Goal: Information Seeking & Learning: Learn about a topic

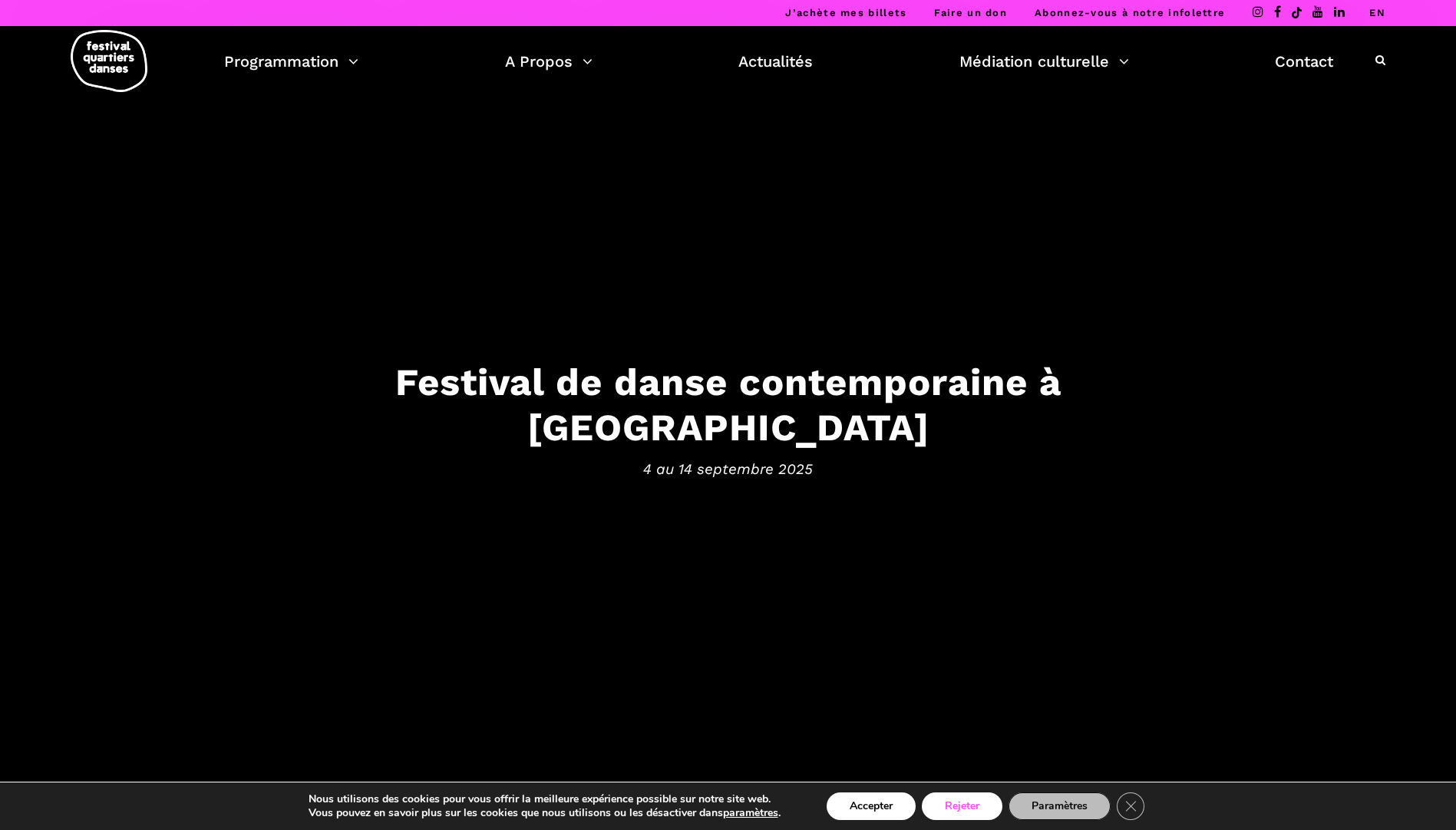
click at [949, 802] on button "Rejeter" at bounding box center [962, 806] width 81 height 28
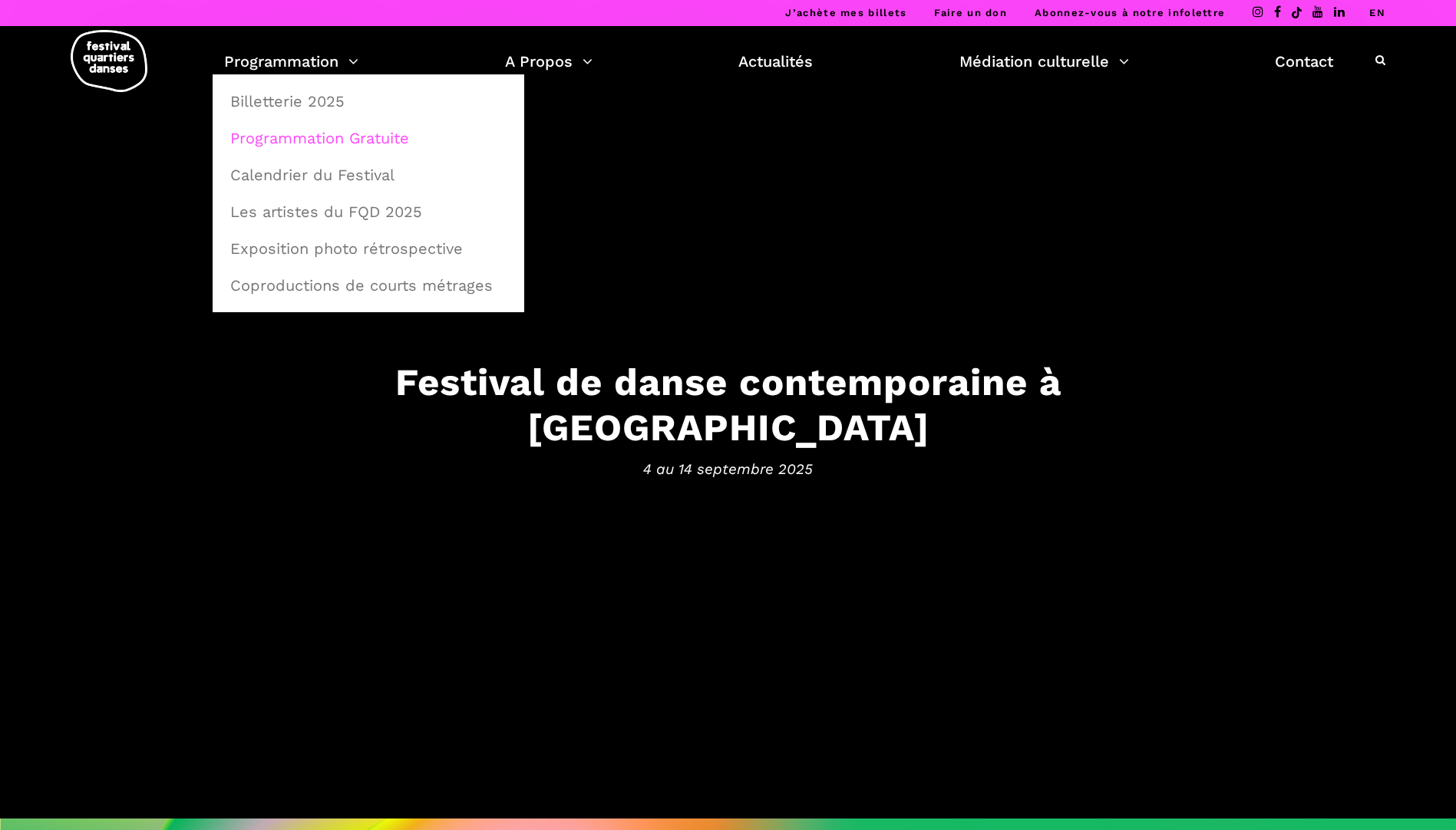
click at [286, 134] on link "Programmation Gratuite" at bounding box center [368, 137] width 294 height 35
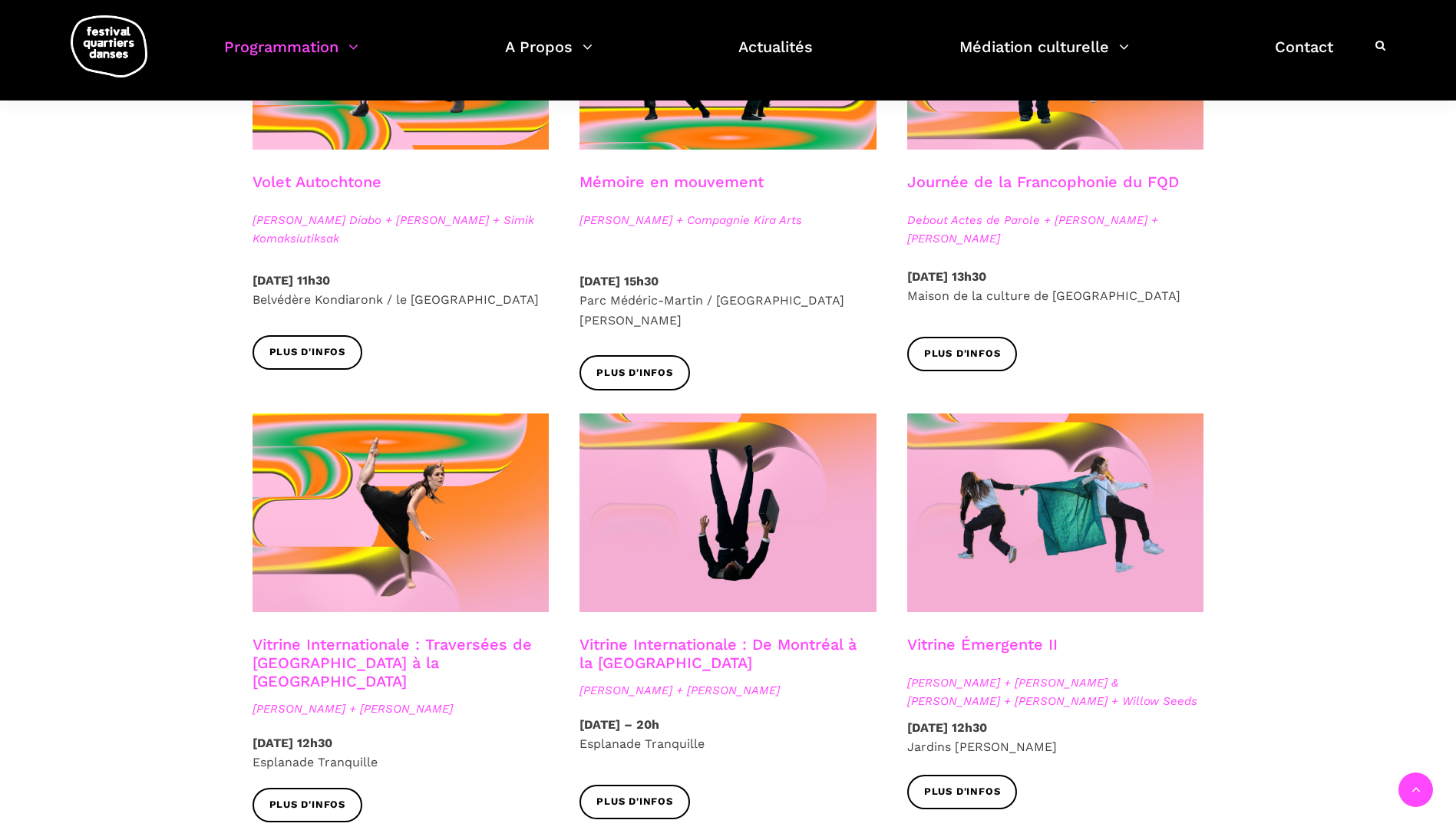
scroll to position [997, 0]
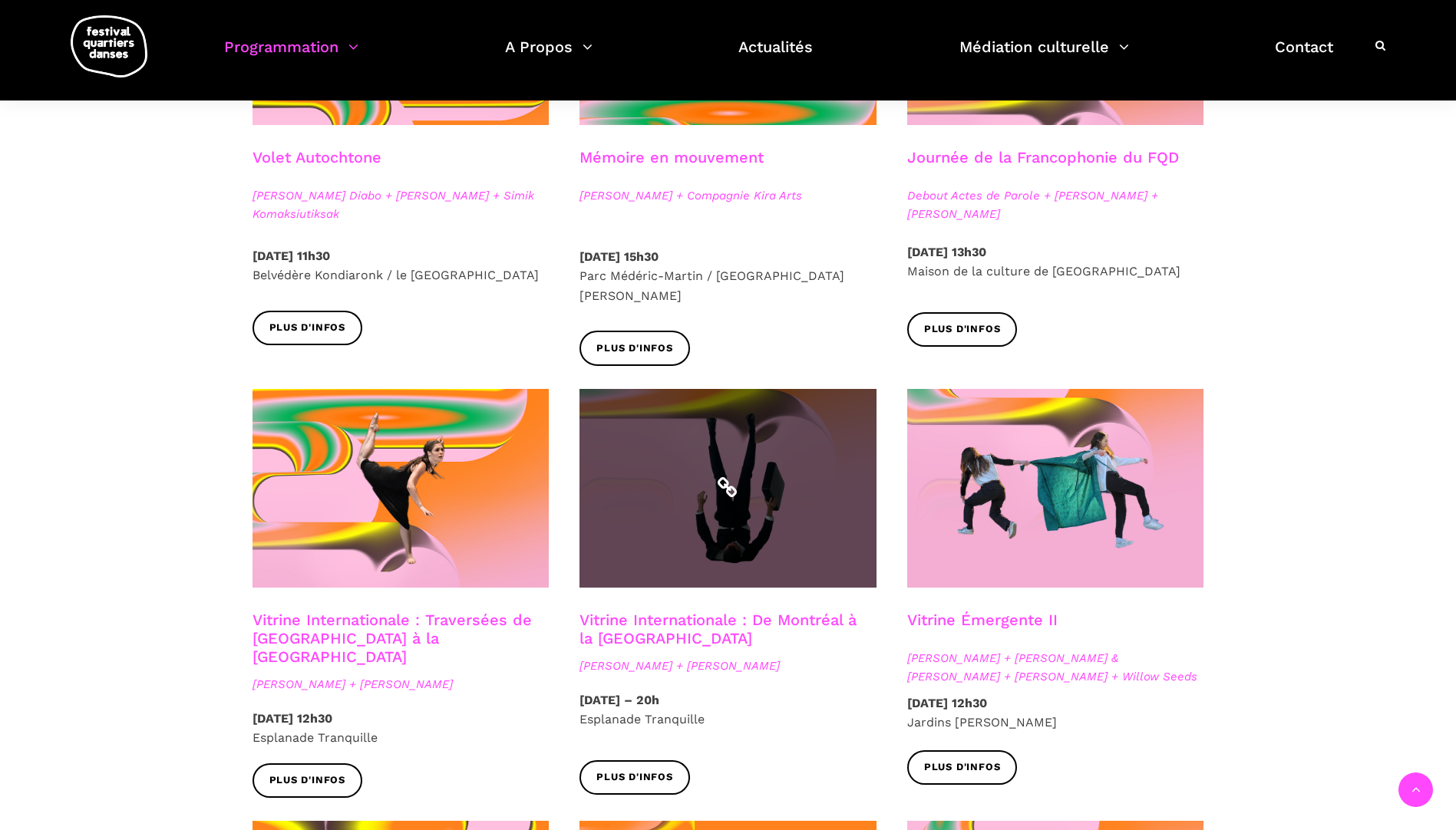
click at [667, 543] on span at bounding box center [727, 487] width 297 height 198
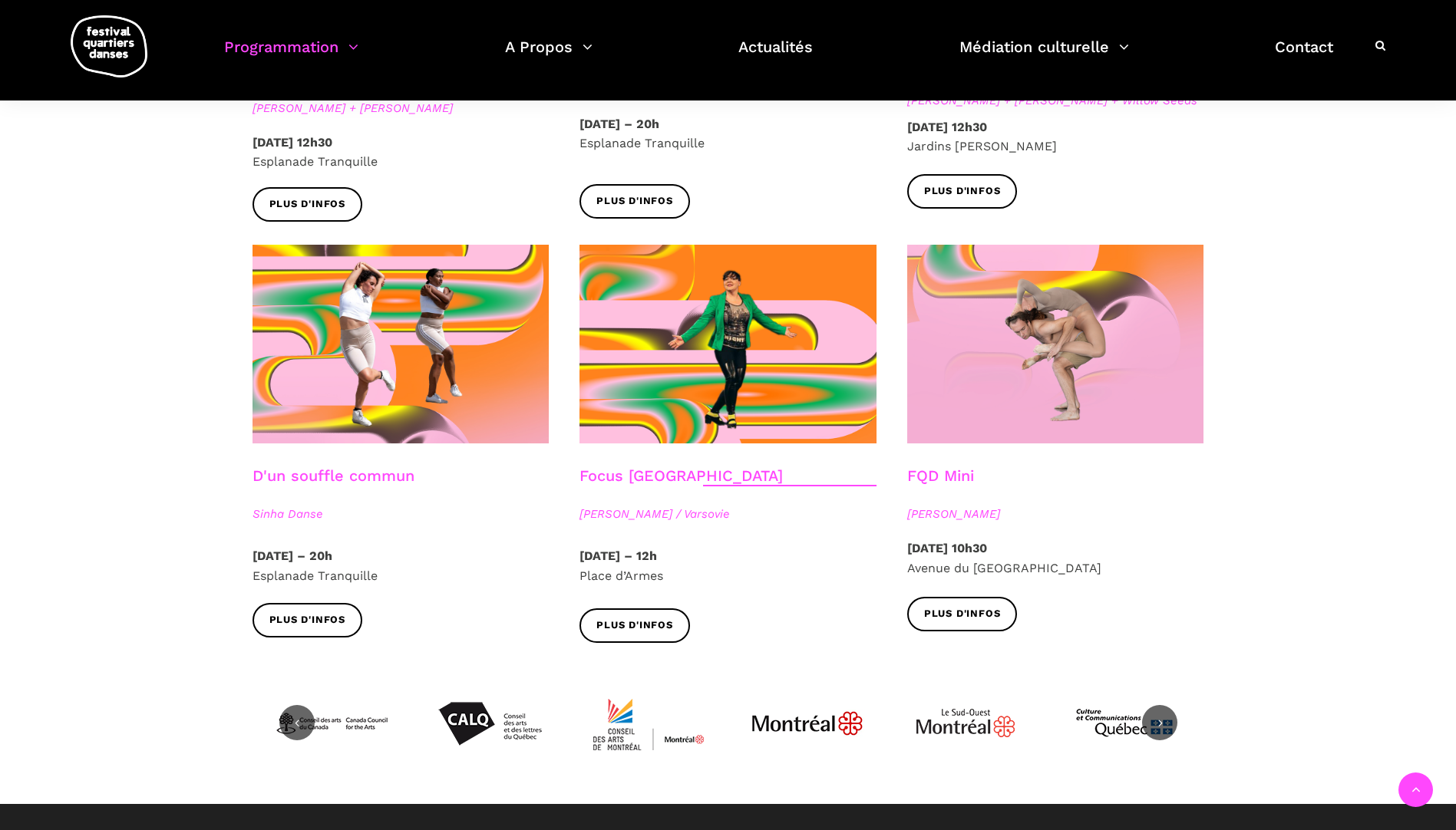
scroll to position [1611, 0]
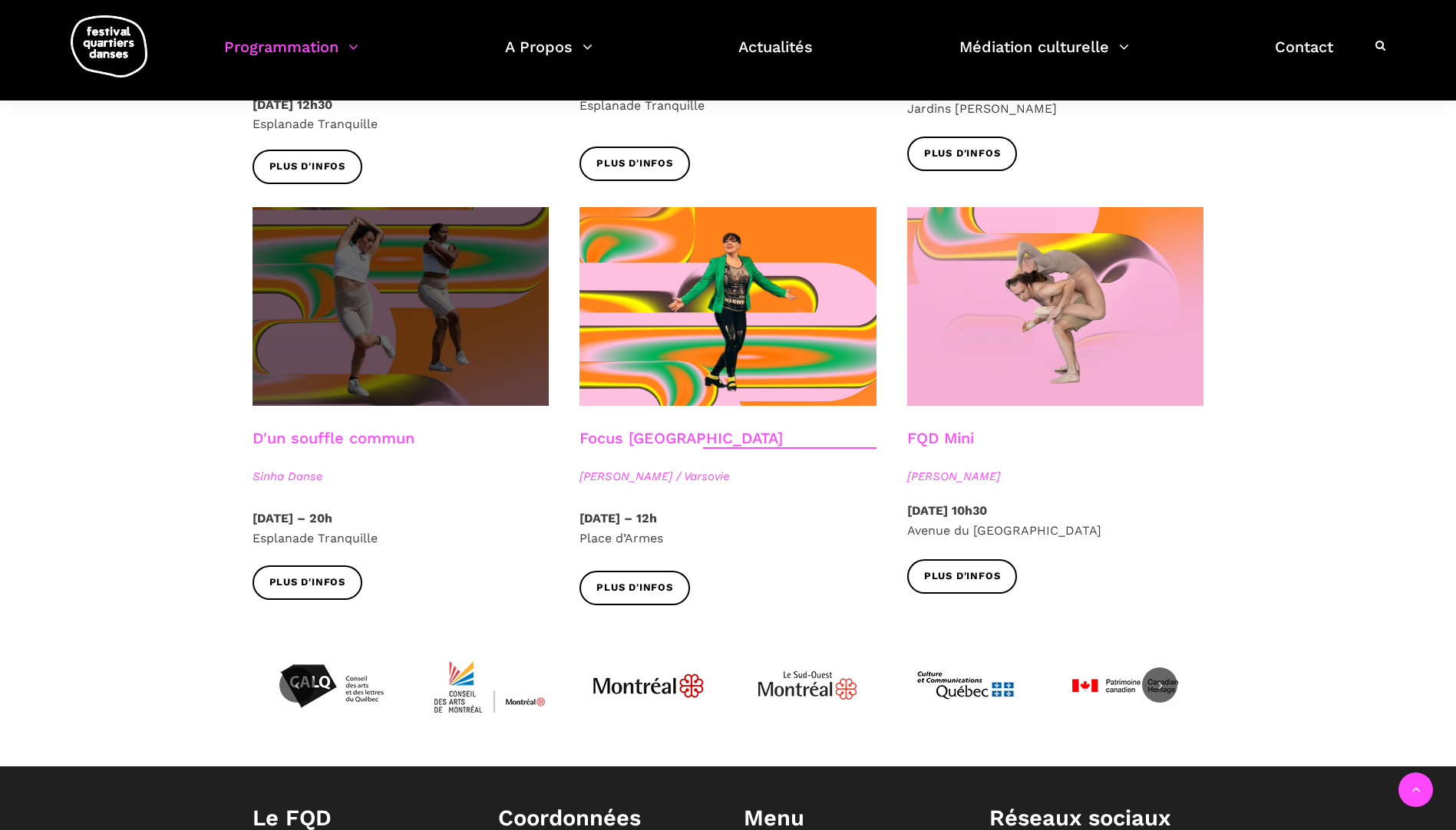
click at [469, 309] on span at bounding box center [400, 306] width 297 height 198
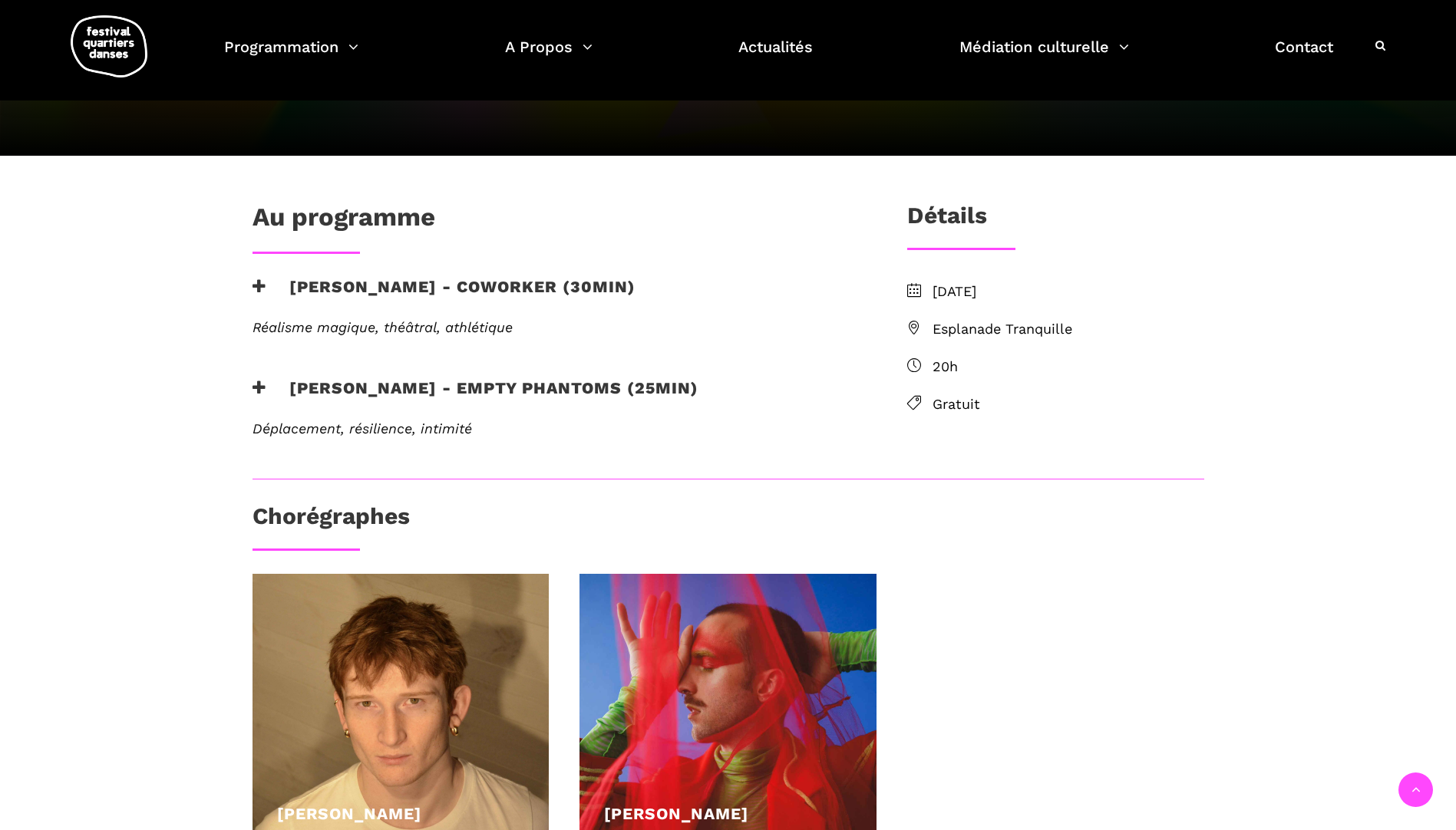
scroll to position [230, 0]
